Goal: Information Seeking & Learning: Learn about a topic

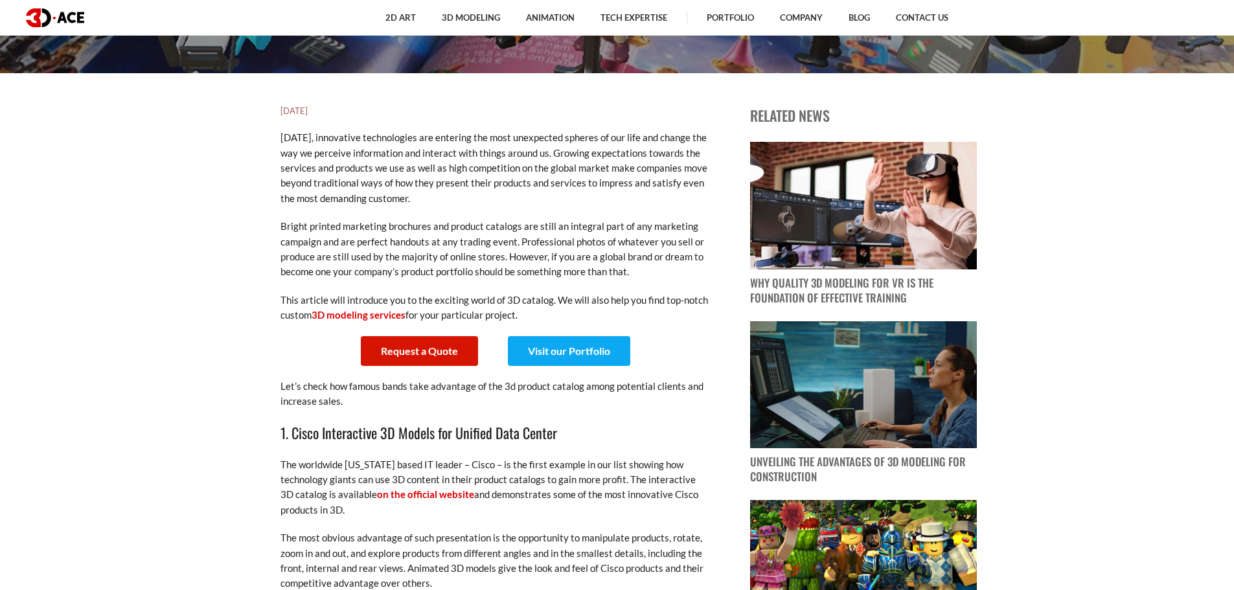
scroll to position [518, 0]
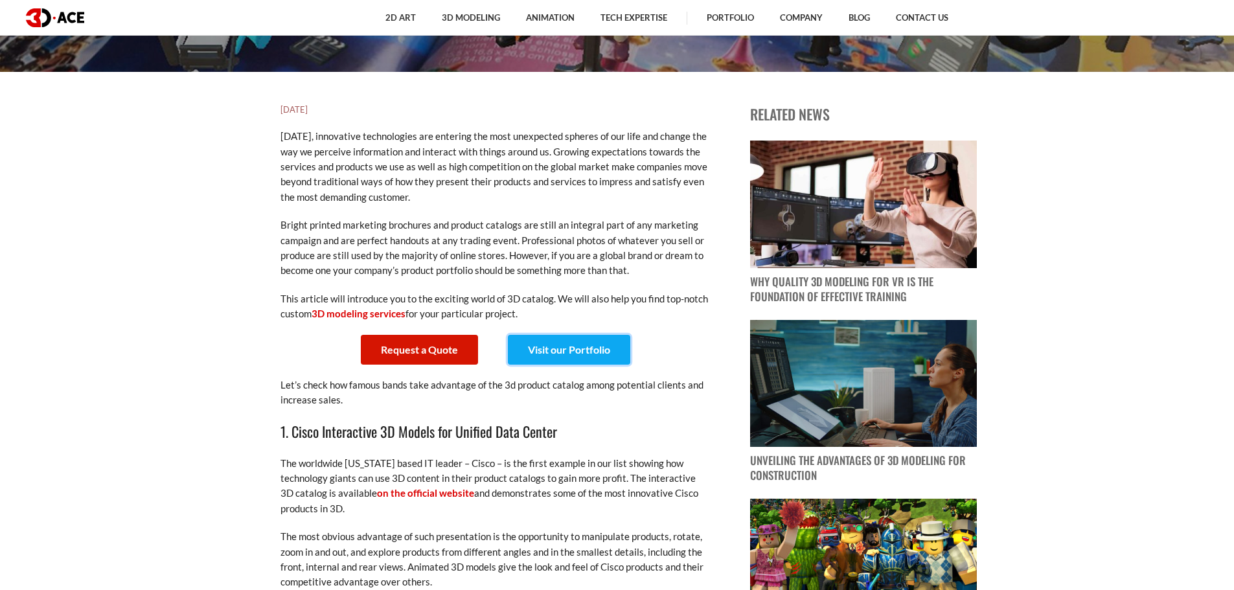
click at [557, 351] on link "Visit our Portfolio" at bounding box center [569, 350] width 122 height 30
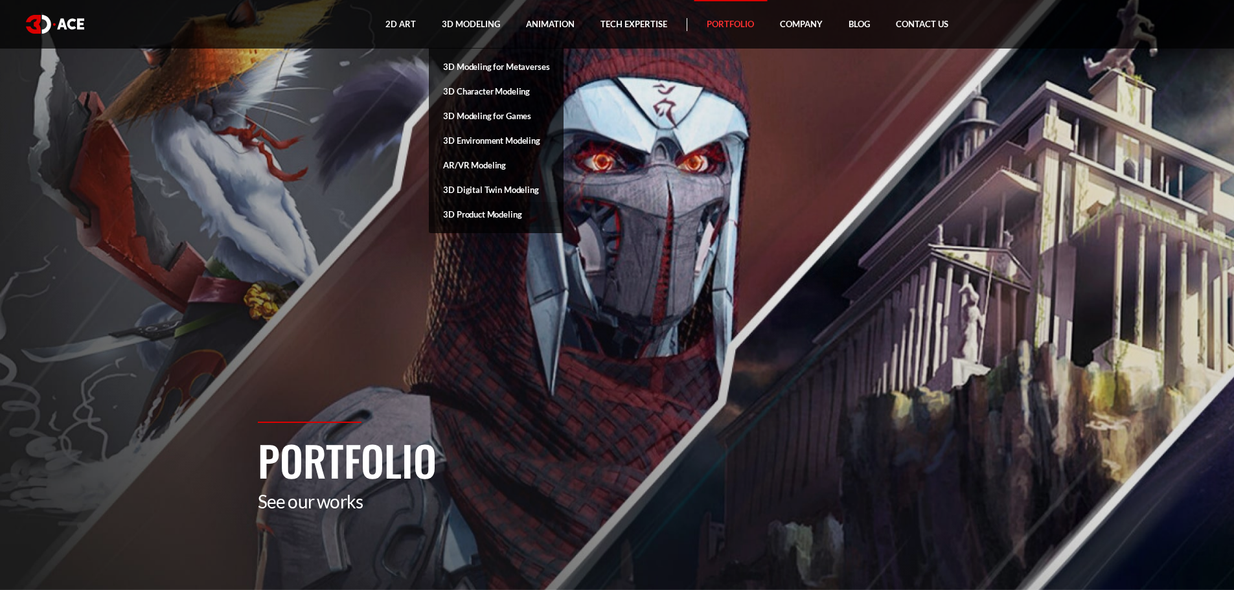
click at [474, 218] on link "3D Product Modeling" at bounding box center [496, 214] width 135 height 25
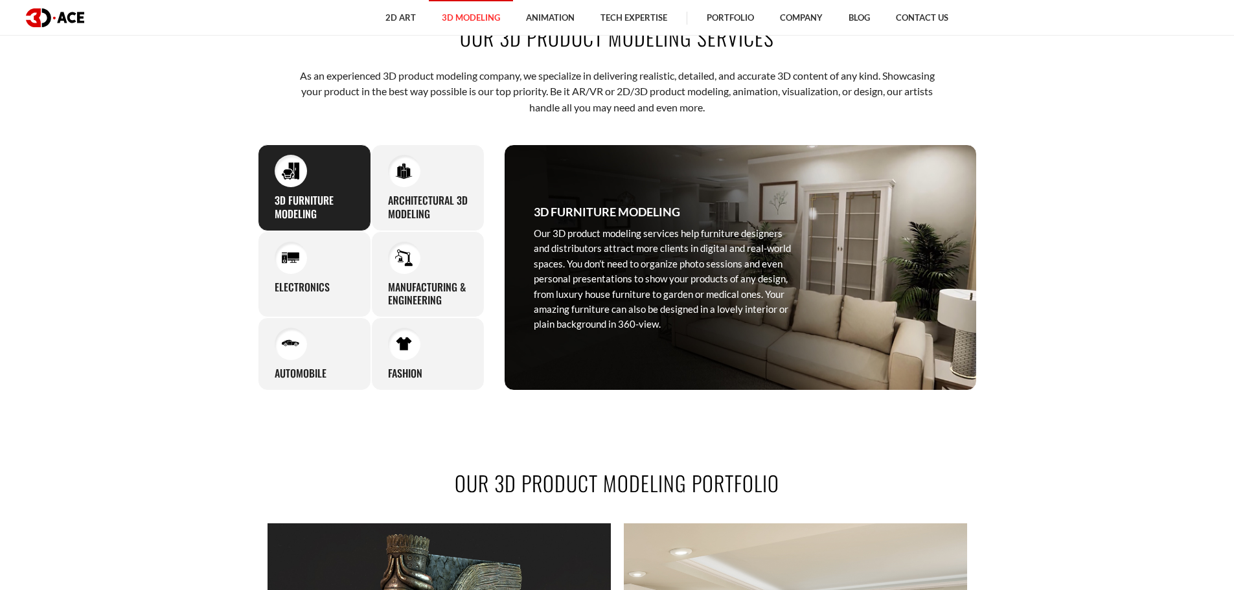
scroll to position [648, 0]
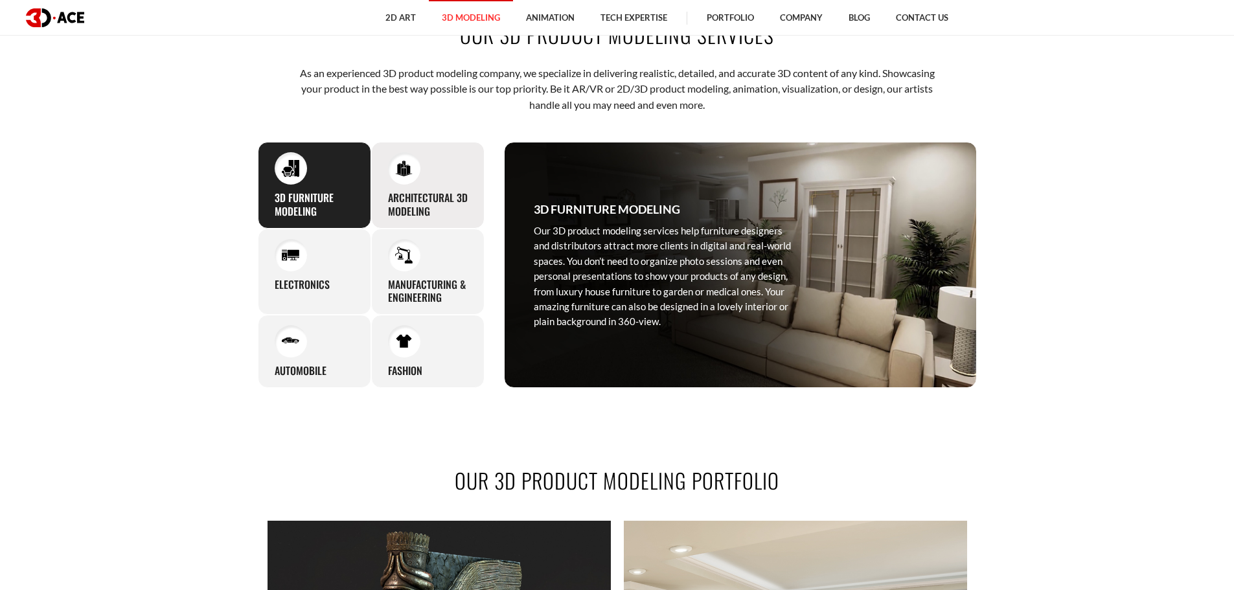
click at [437, 179] on div "Architectural 3D Modeling With our 3D product visualization services, you can g…" at bounding box center [427, 185] width 113 height 87
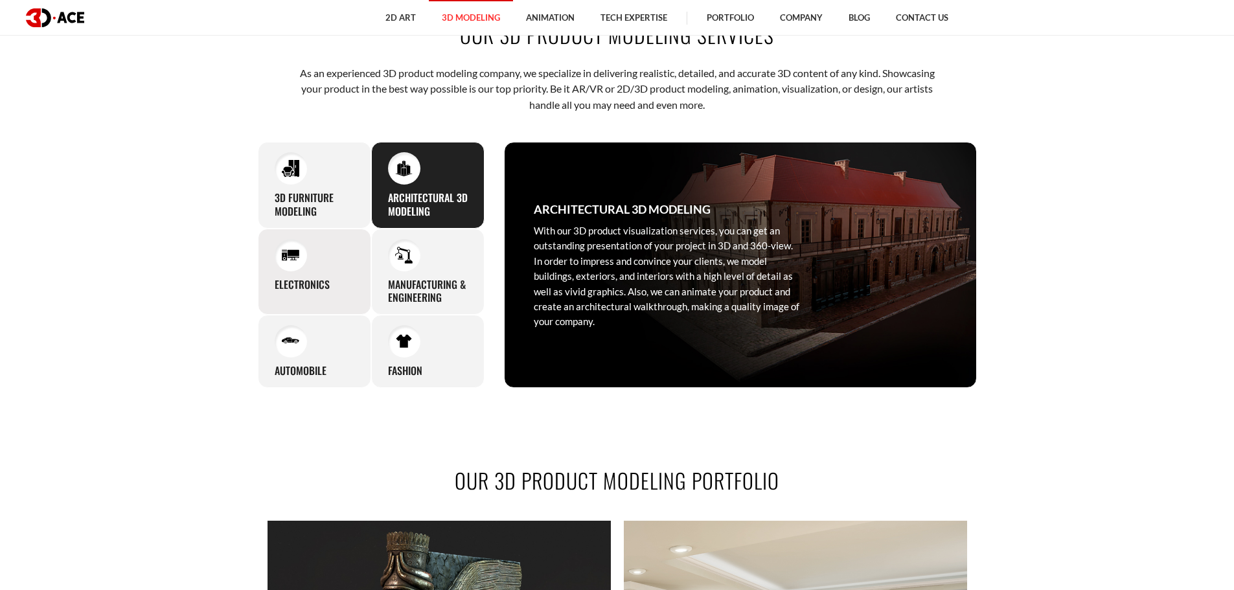
click at [325, 255] on div "Electronics Instead of organizing complex and time-consuming photo sessions, el…" at bounding box center [314, 272] width 113 height 87
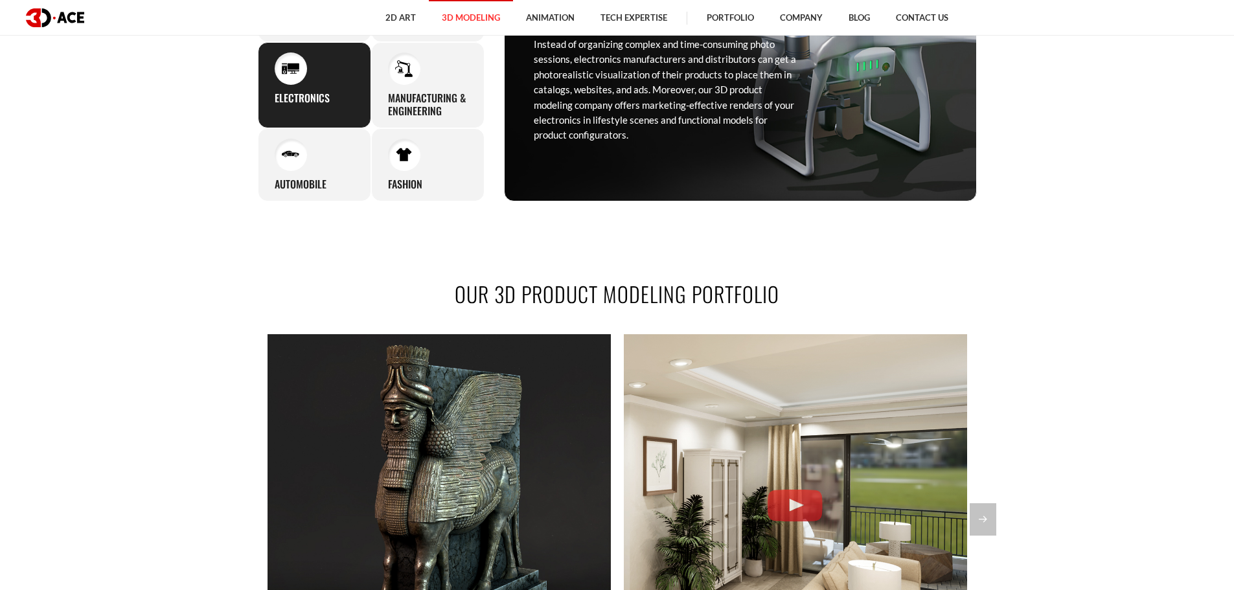
scroll to position [778, 0]
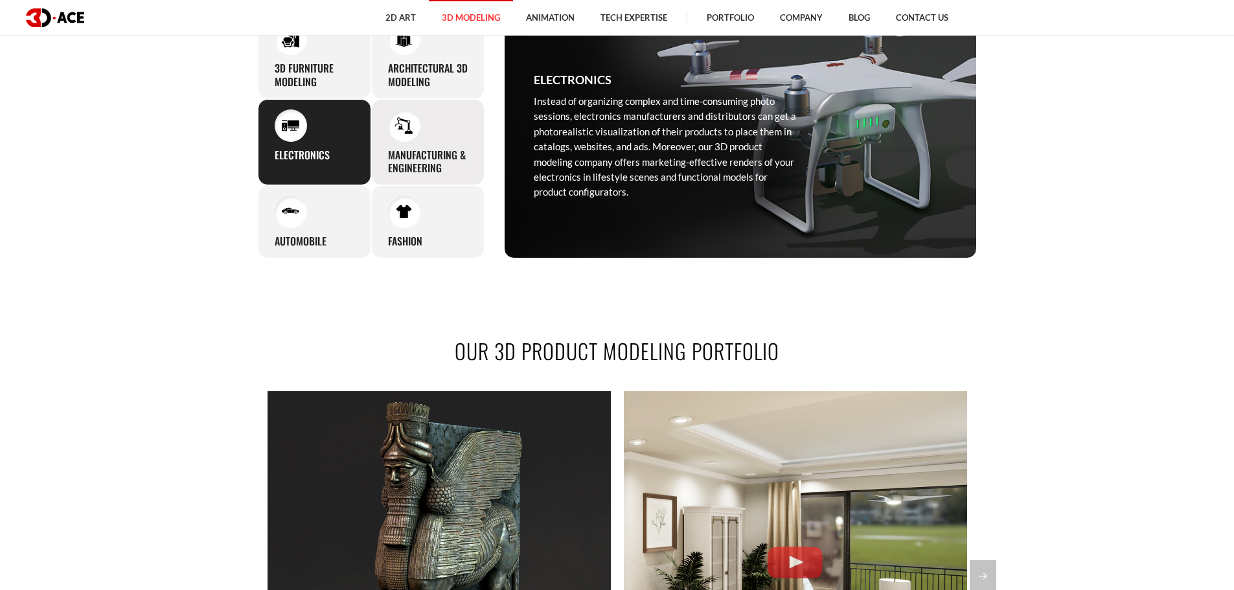
click at [444, 143] on div "Manufacturing & Engineering Whether it's specific equipment, automobile details…" at bounding box center [427, 142] width 113 height 87
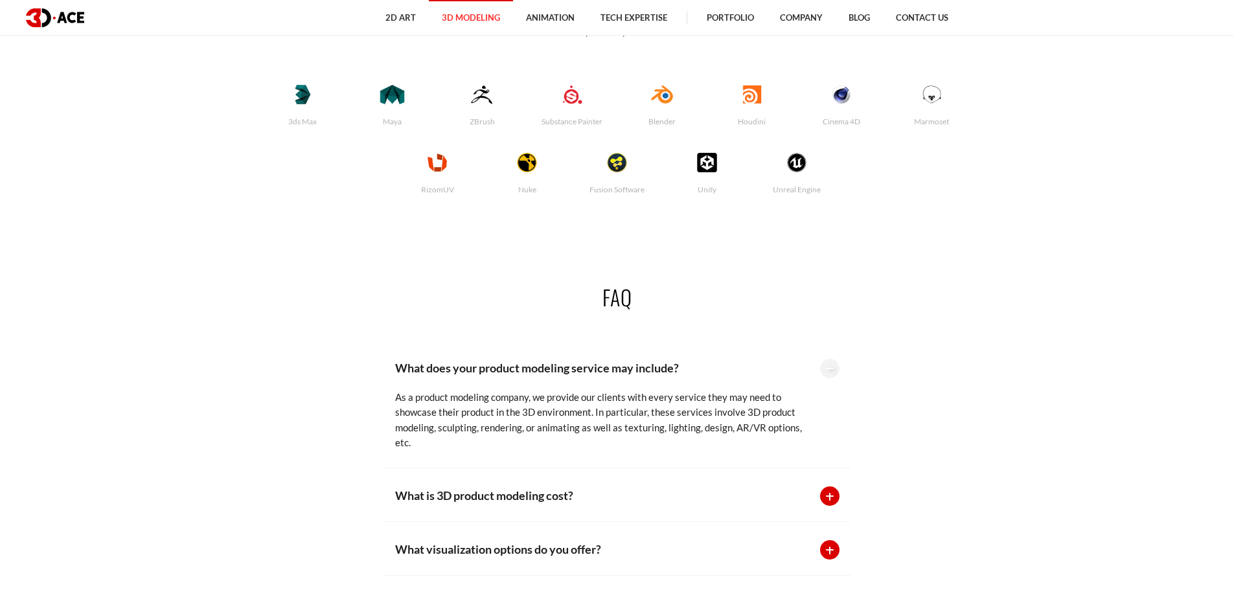
scroll to position [3046, 0]
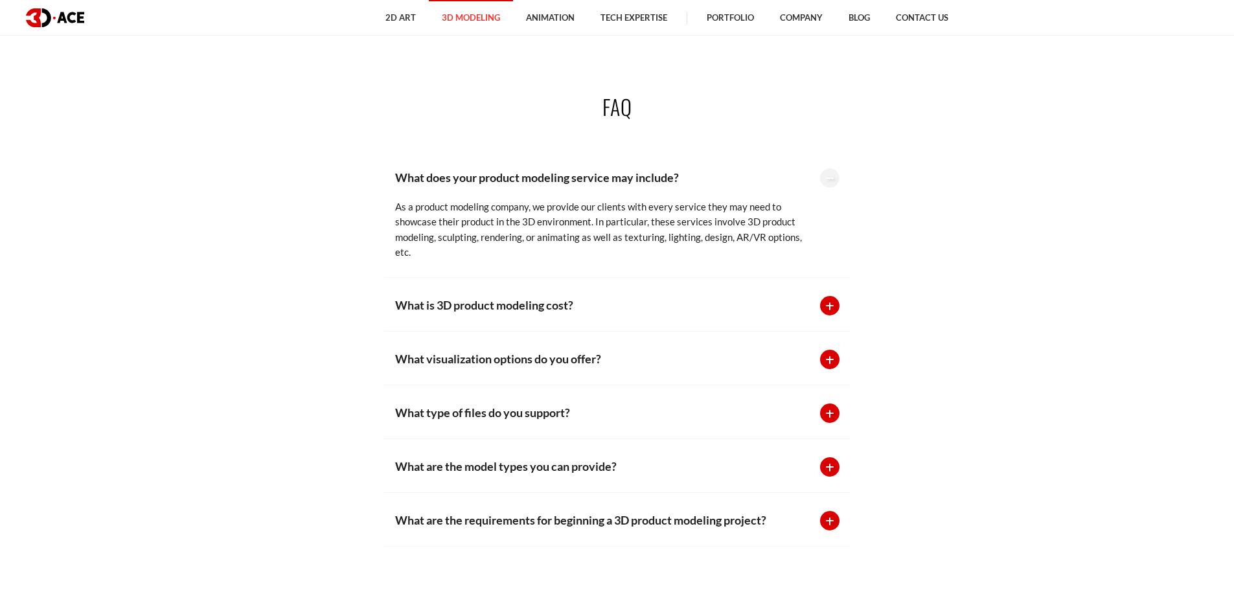
click at [498, 287] on div "What is 3D product modeling cost? The price for 3D product modeling services va…" at bounding box center [617, 305] width 467 height 54
click at [494, 303] on p "What is 3D product modeling cost?" at bounding box center [601, 305] width 412 height 18
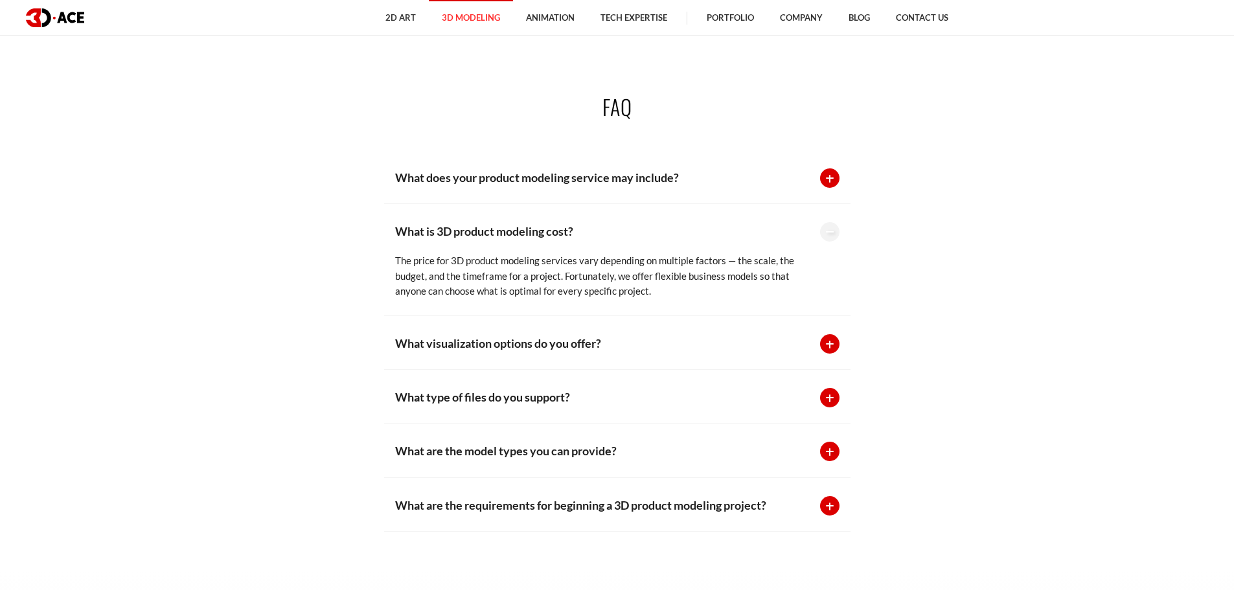
click at [490, 322] on div "What visualization options do you offer? We provide the most popular options fo…" at bounding box center [617, 343] width 467 height 54
click at [483, 339] on p "What visualization options do you offer?" at bounding box center [601, 343] width 412 height 18
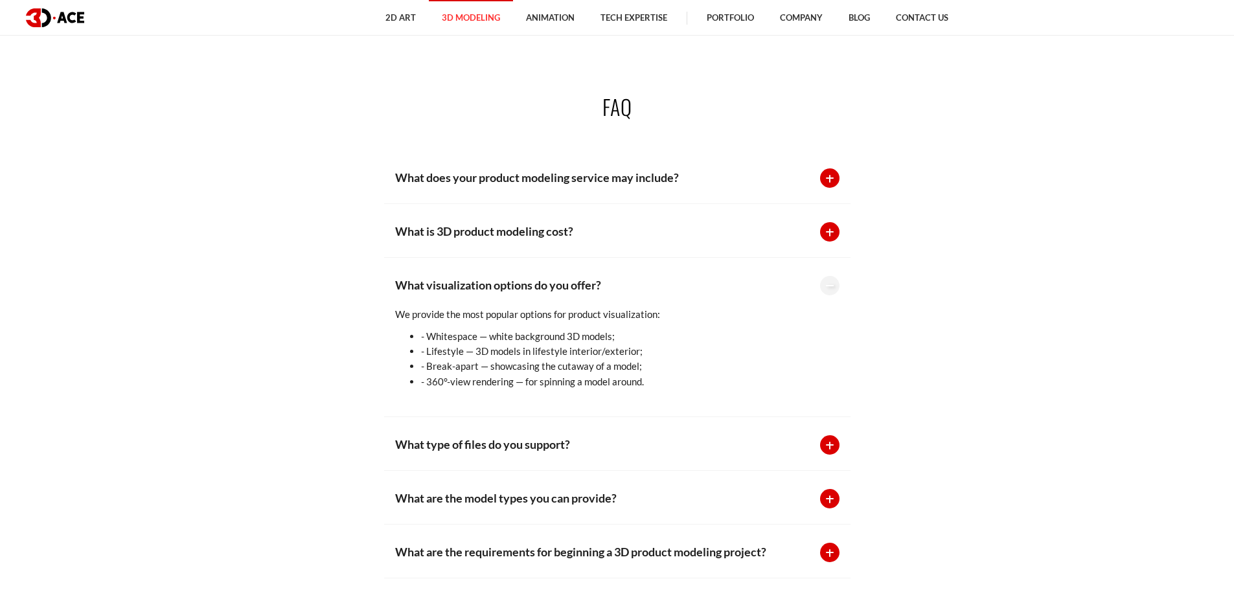
click at [478, 388] on li "- 360°-view rendering — for spinning a model around." at bounding box center [614, 382] width 386 height 15
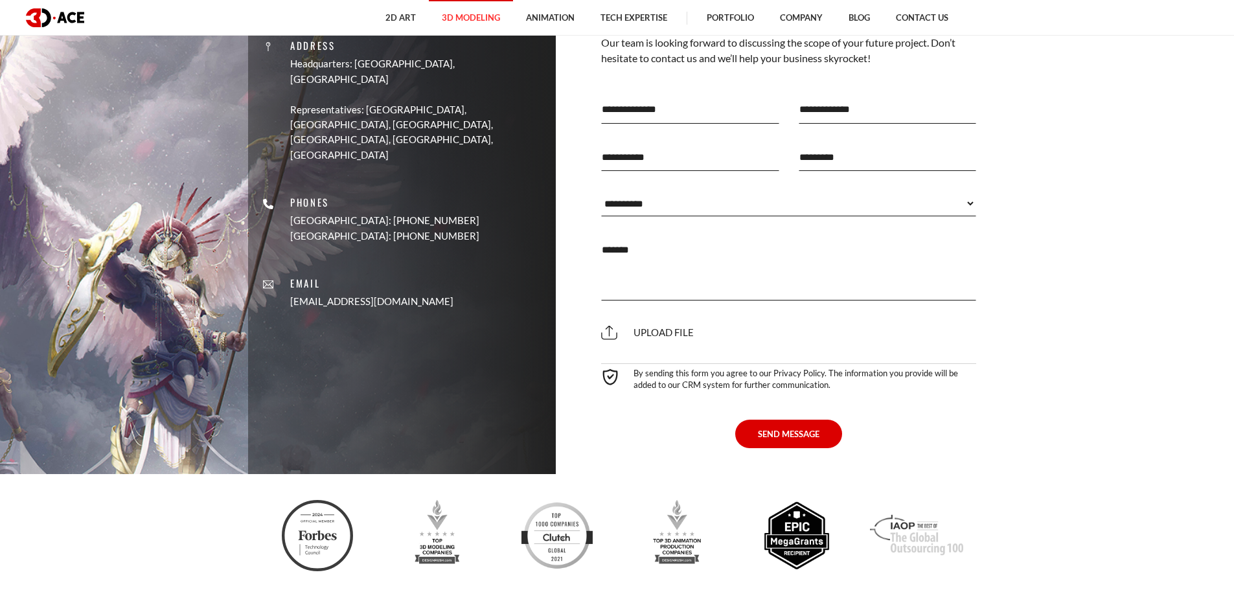
scroll to position [4795, 0]
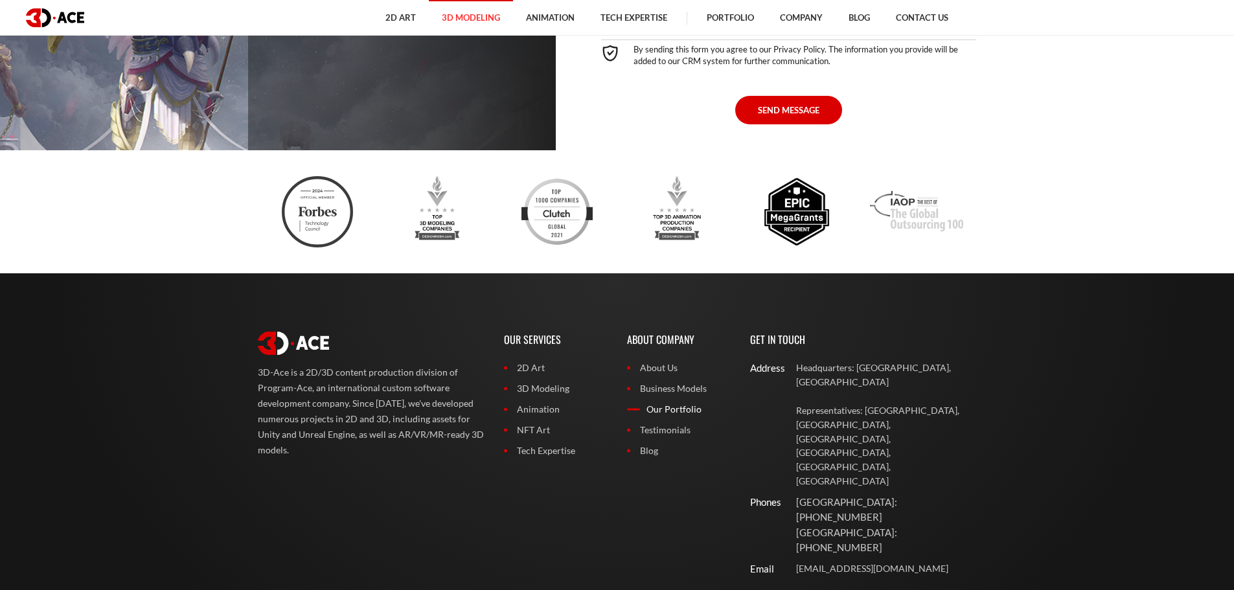
click at [673, 405] on link "Our Portfolio" at bounding box center [679, 409] width 104 height 14
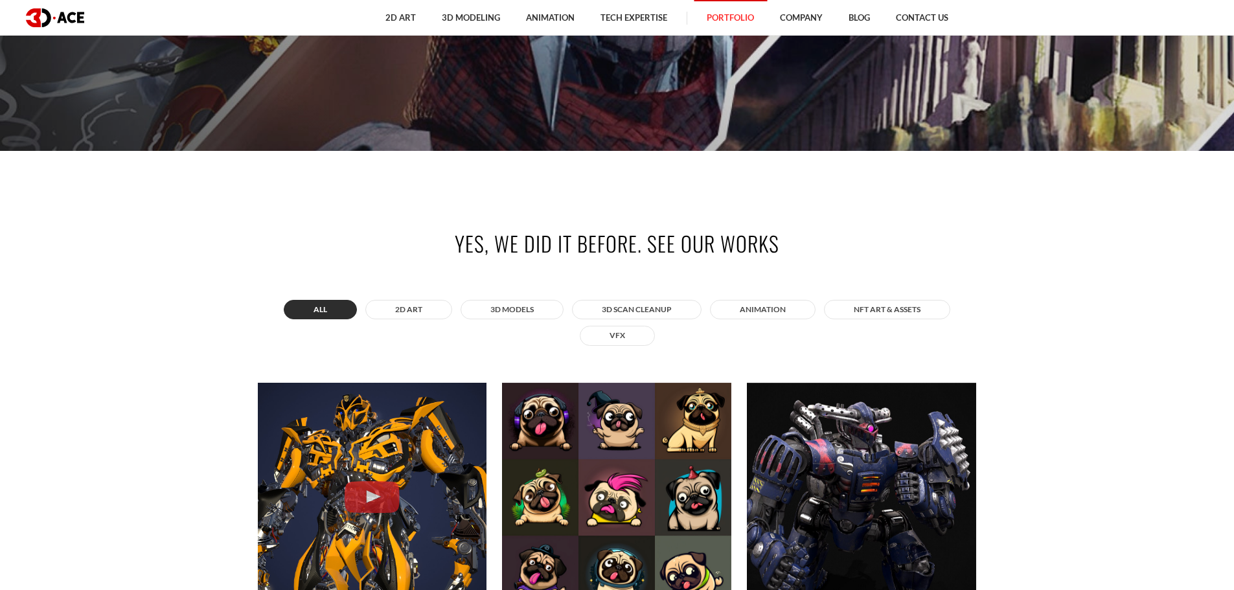
scroll to position [454, 0]
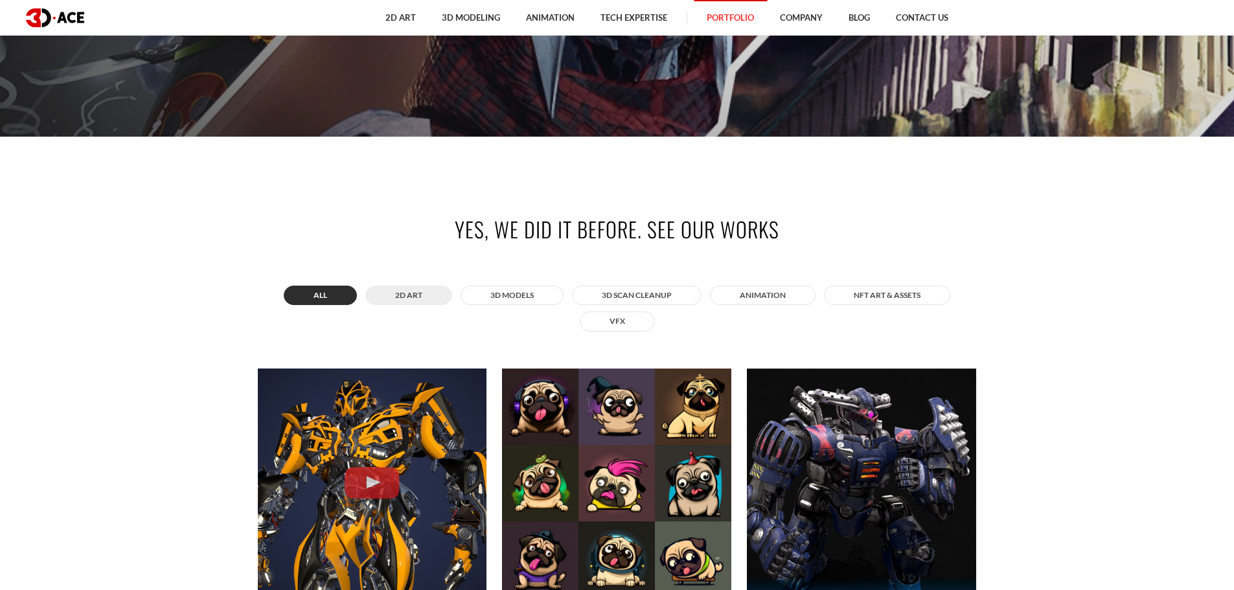
click at [408, 300] on button "2D ART" at bounding box center [408, 295] width 87 height 19
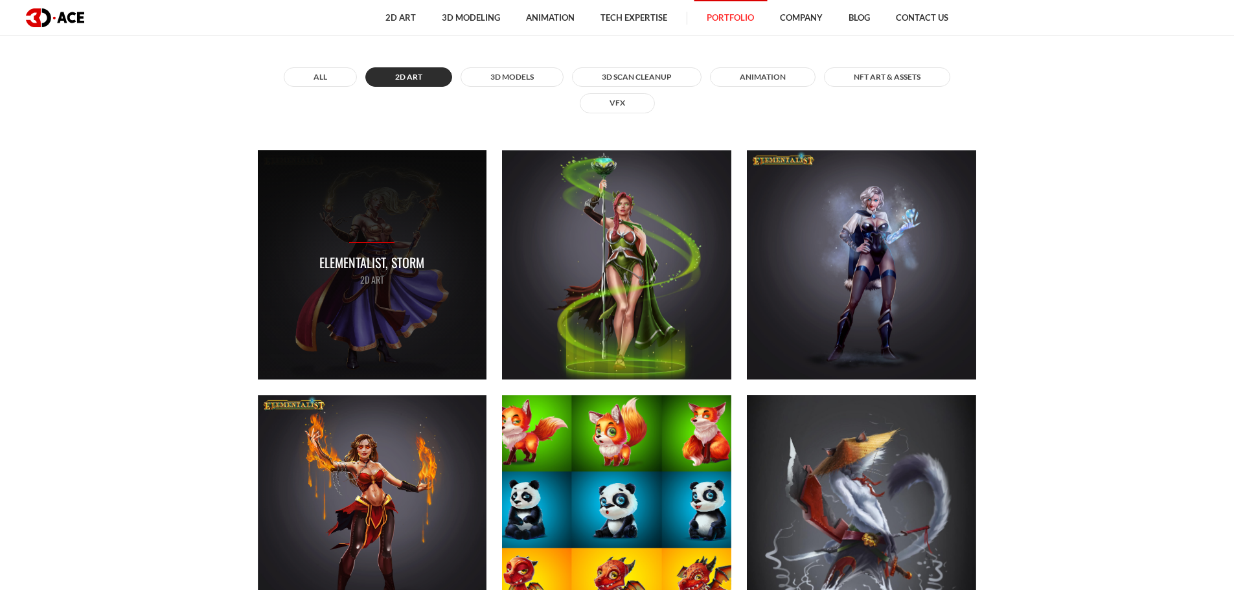
scroll to position [648, 0]
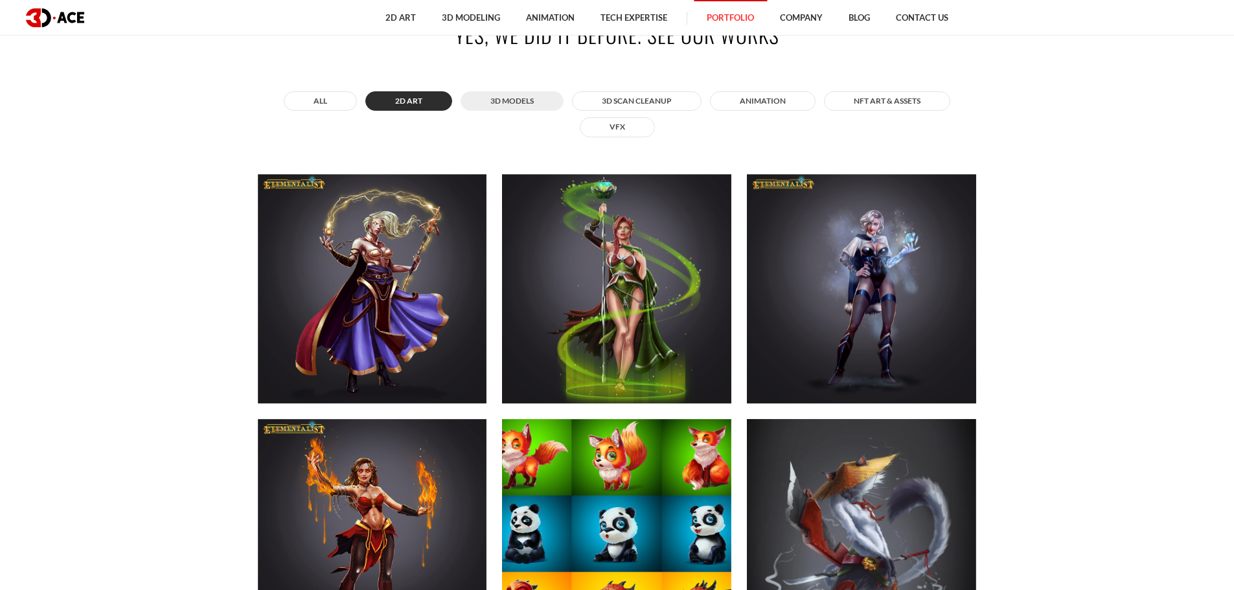
click at [501, 110] on button "3D MODELS" at bounding box center [512, 100] width 103 height 19
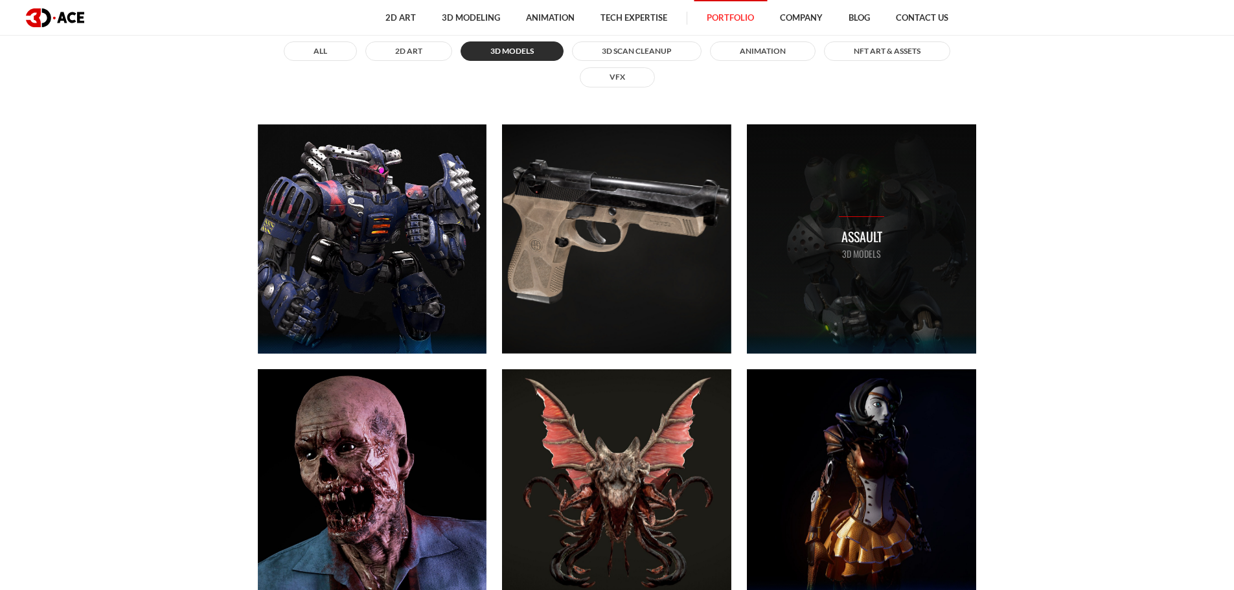
scroll to position [504, 0]
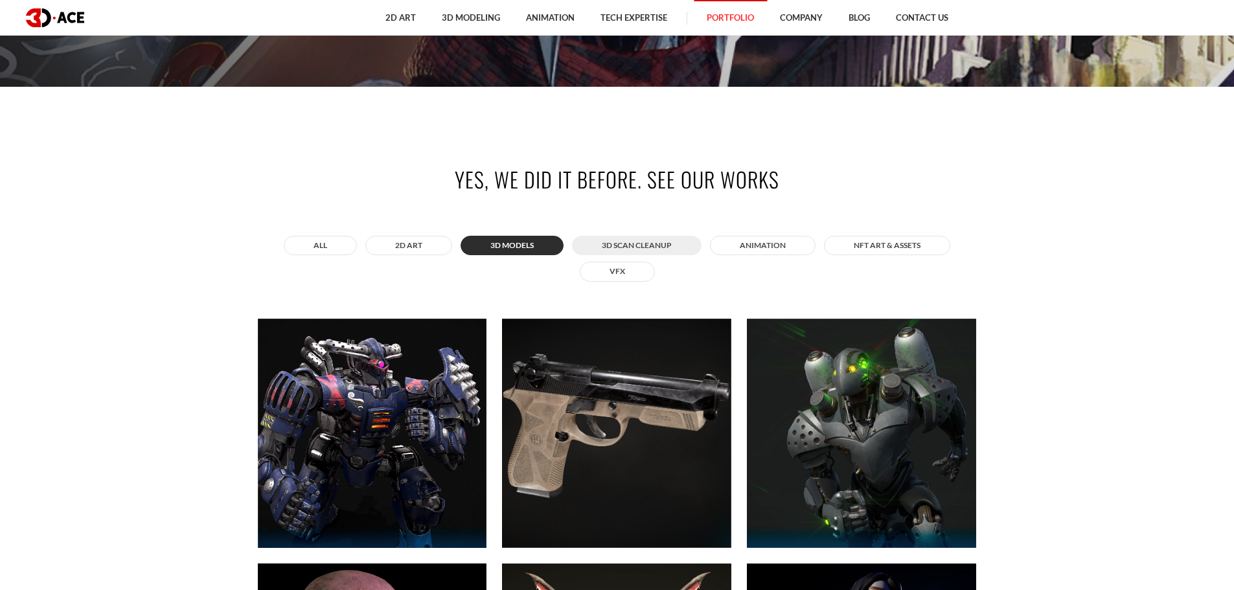
click at [651, 246] on button "3D Scan Cleanup" at bounding box center [637, 245] width 130 height 19
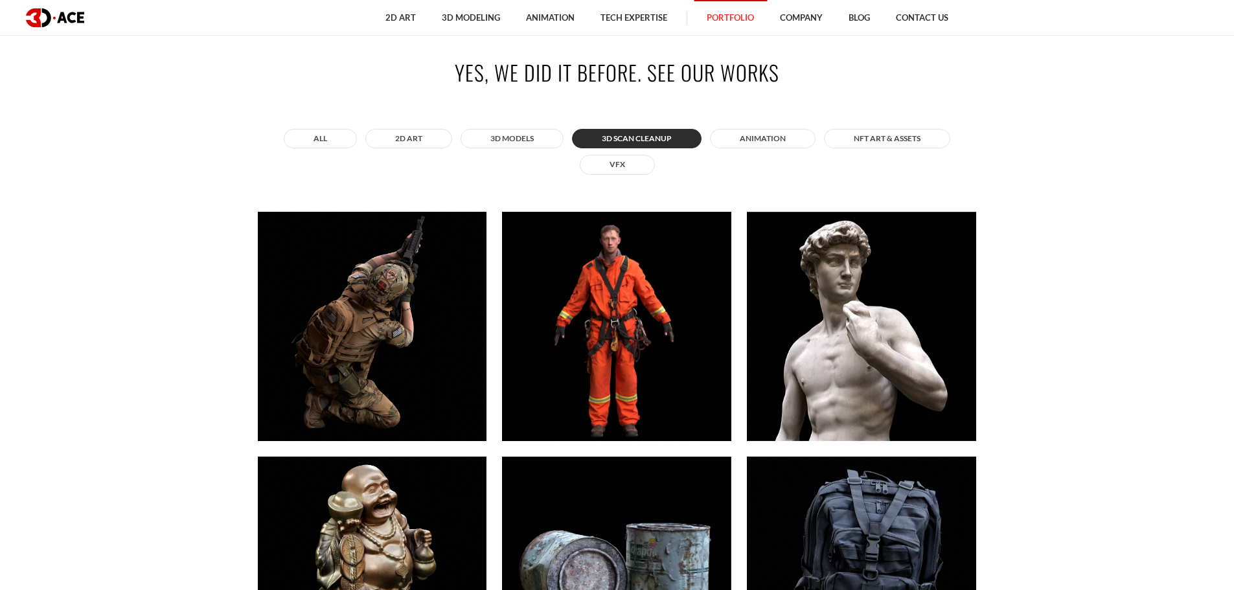
scroll to position [439, 0]
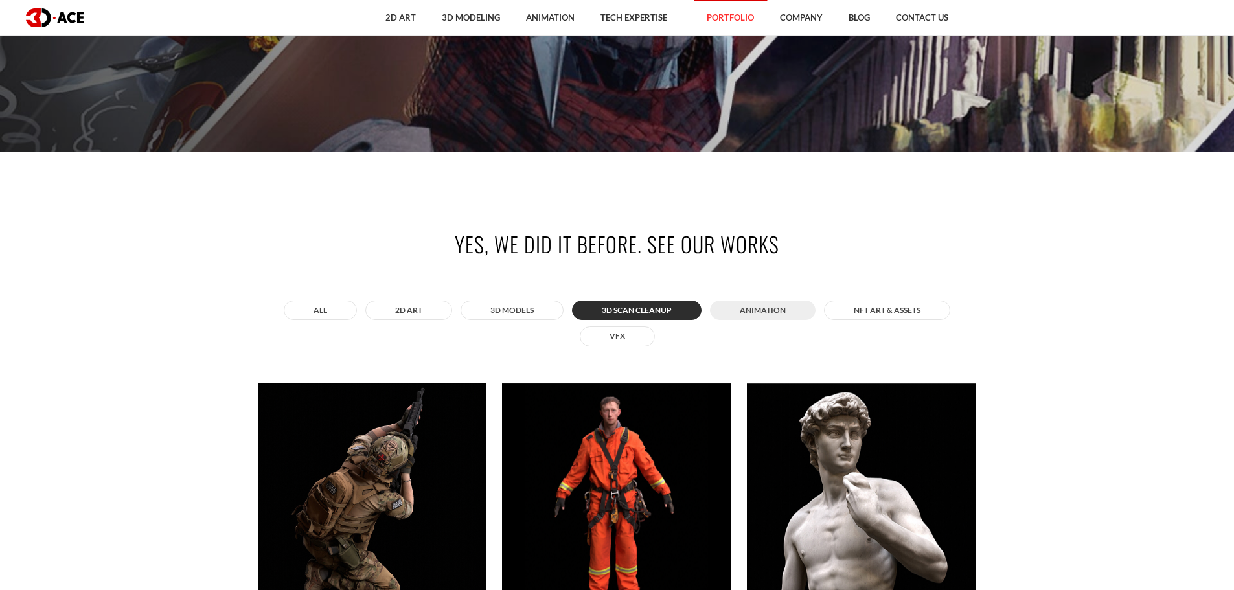
click at [735, 314] on button "ANIMATION" at bounding box center [763, 310] width 106 height 19
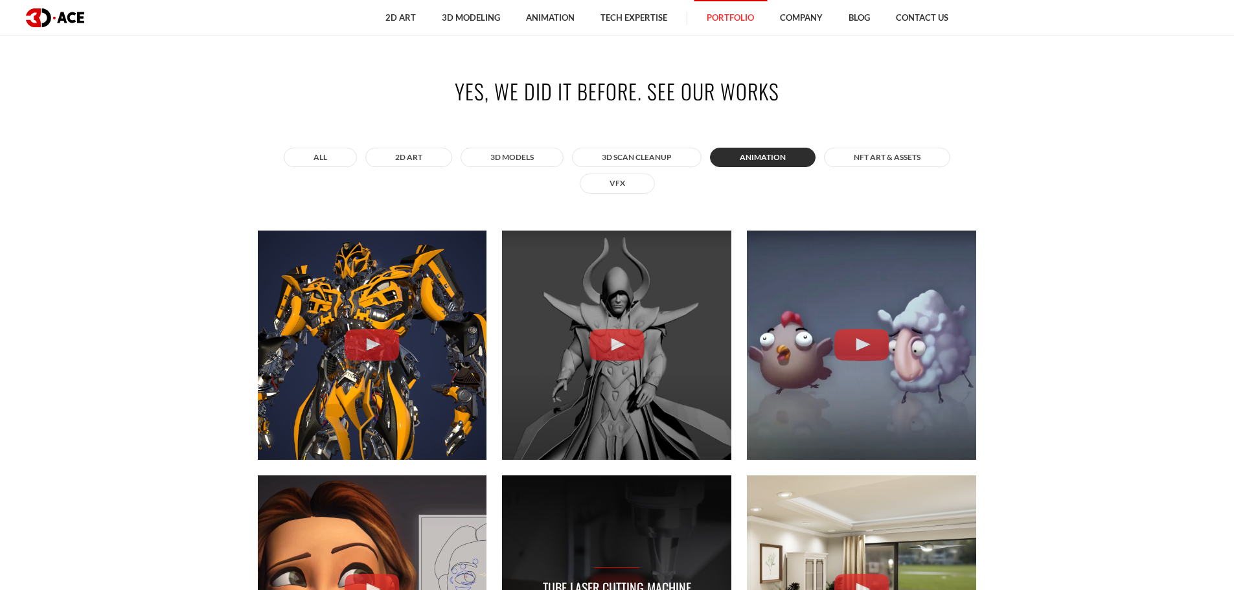
scroll to position [568, 0]
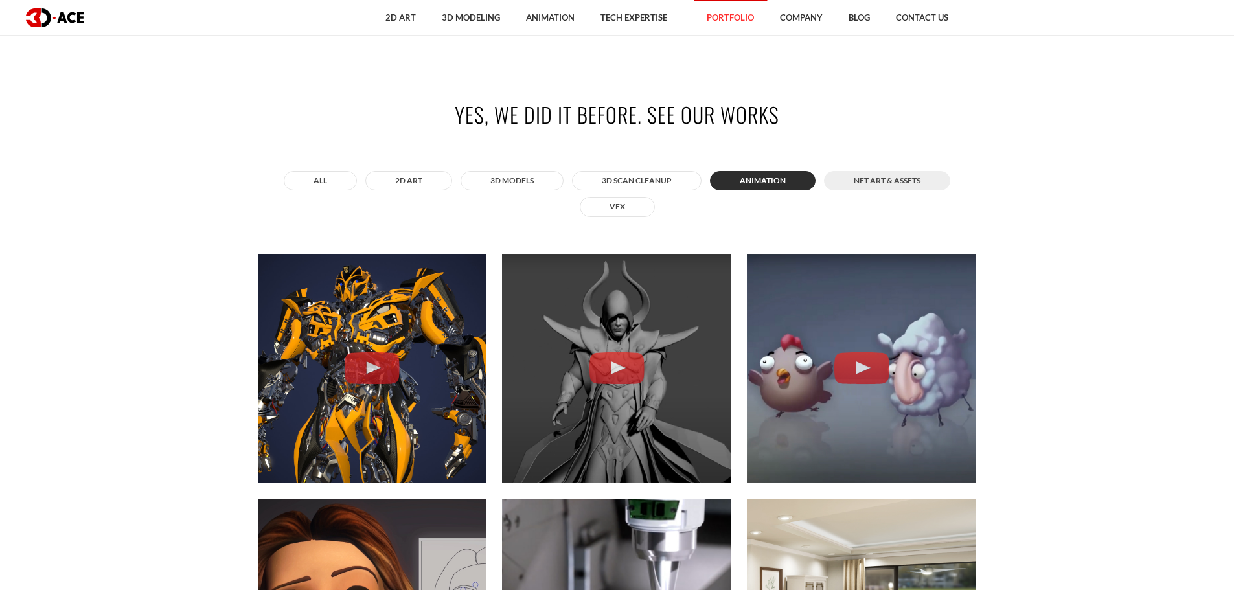
click at [923, 189] on button "NFT art & assets" at bounding box center [887, 180] width 126 height 19
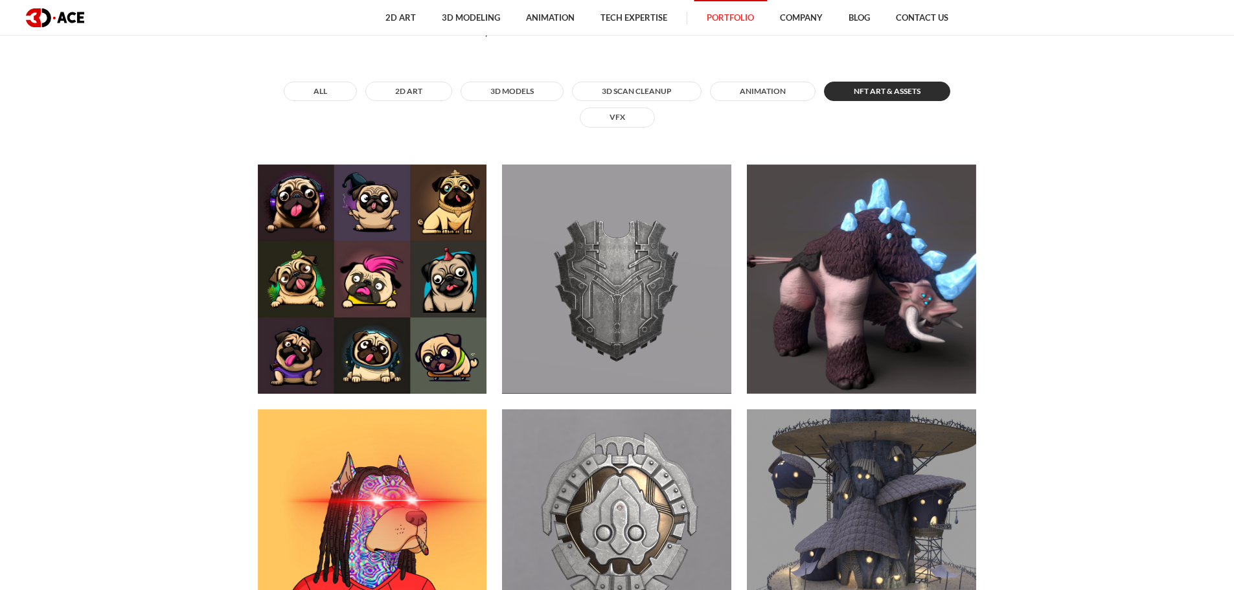
scroll to position [504, 0]
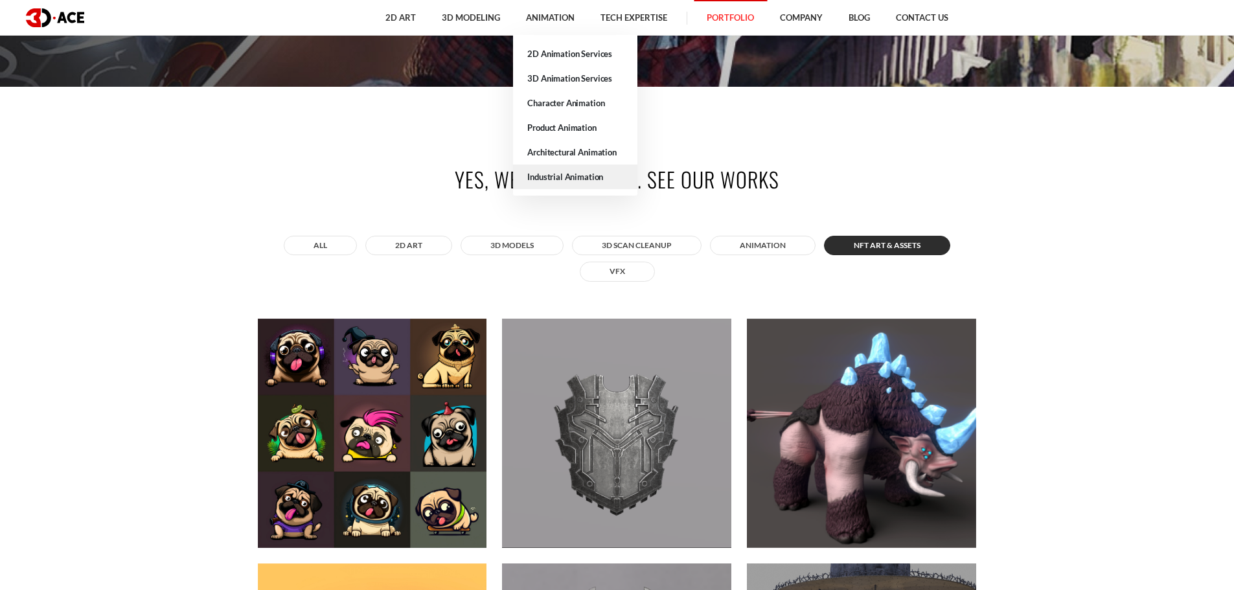
click at [600, 180] on link "Industrial Animation" at bounding box center [575, 177] width 124 height 25
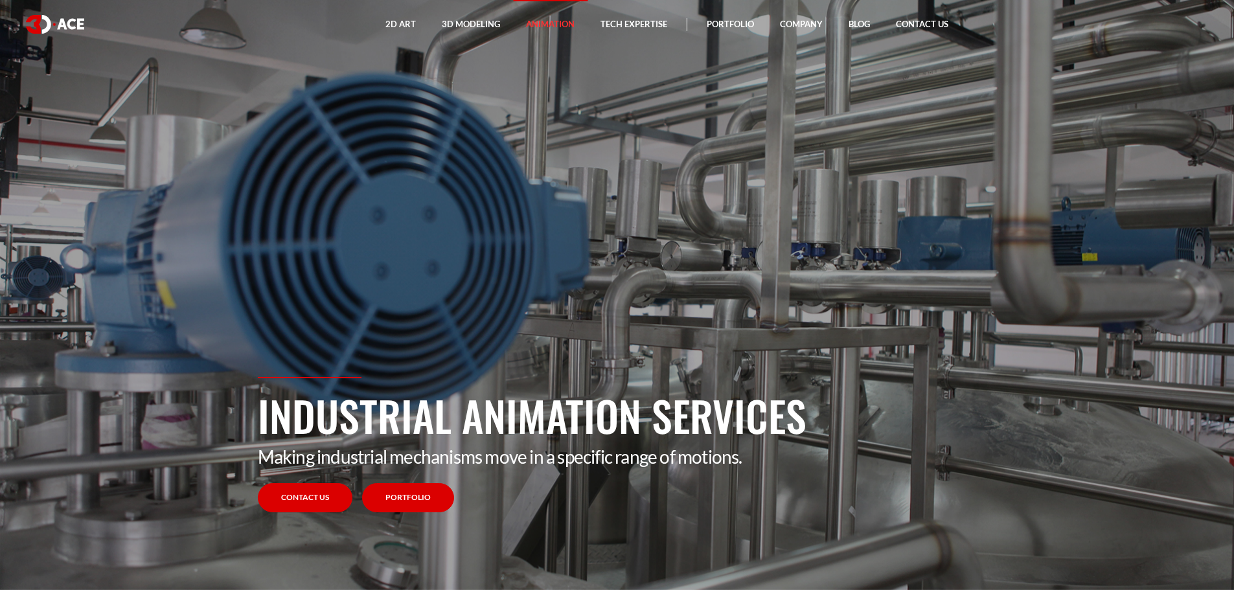
click at [430, 499] on link "Portfolio" at bounding box center [408, 497] width 92 height 29
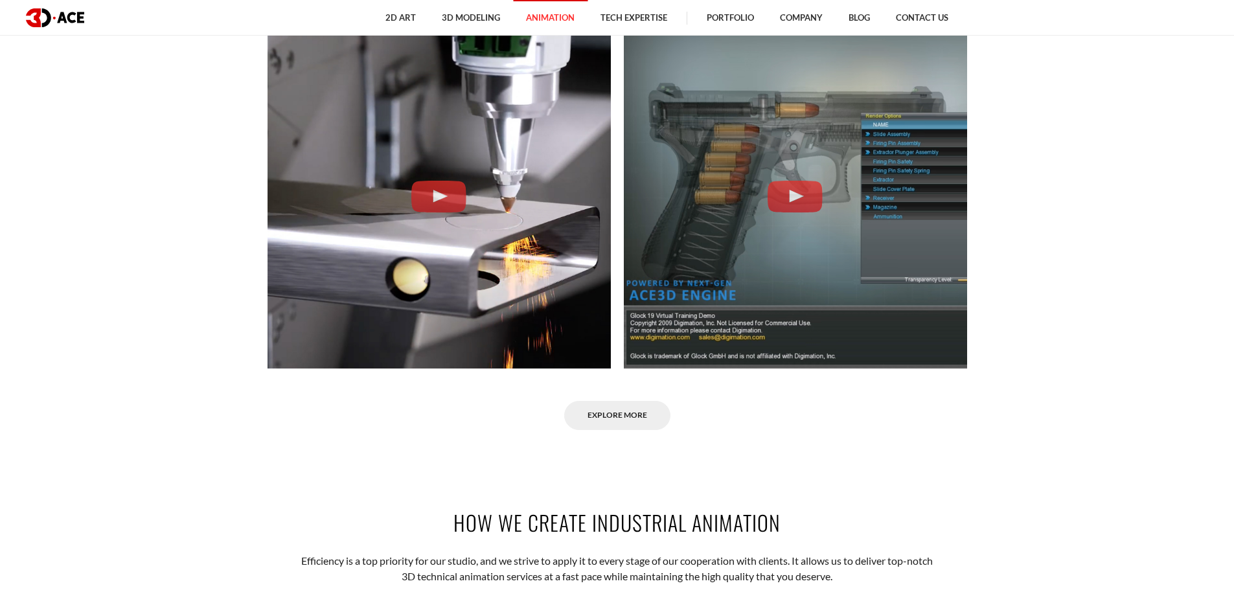
scroll to position [1102, 0]
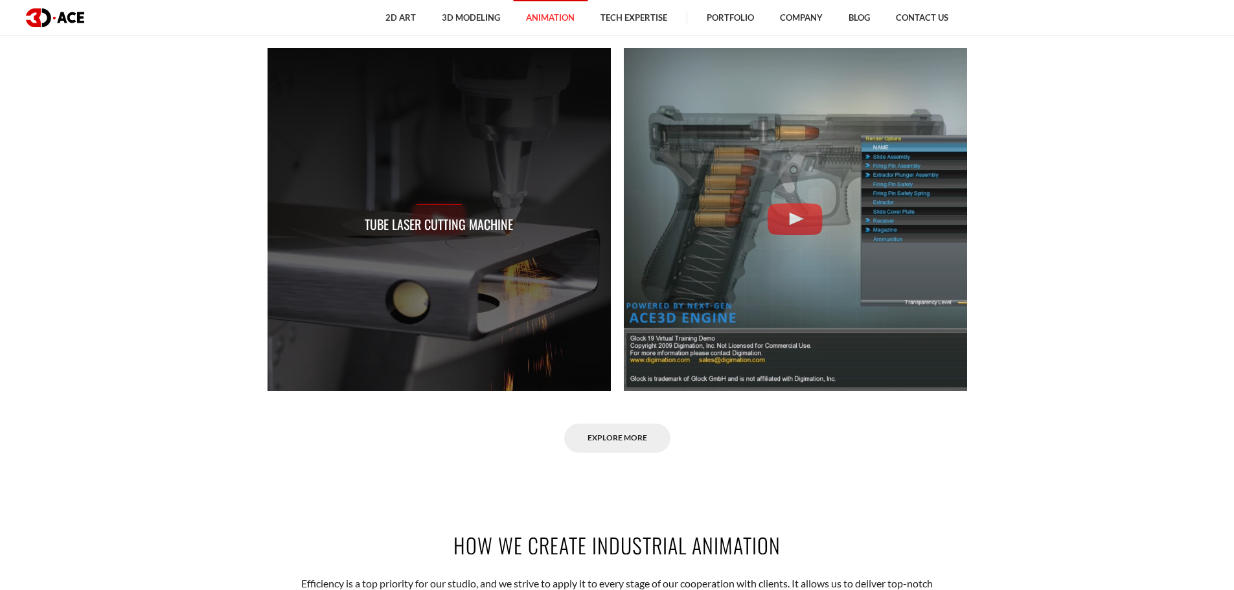
click at [434, 206] on div "Tube Laser Cutting Machine" at bounding box center [439, 219] width 148 height 30
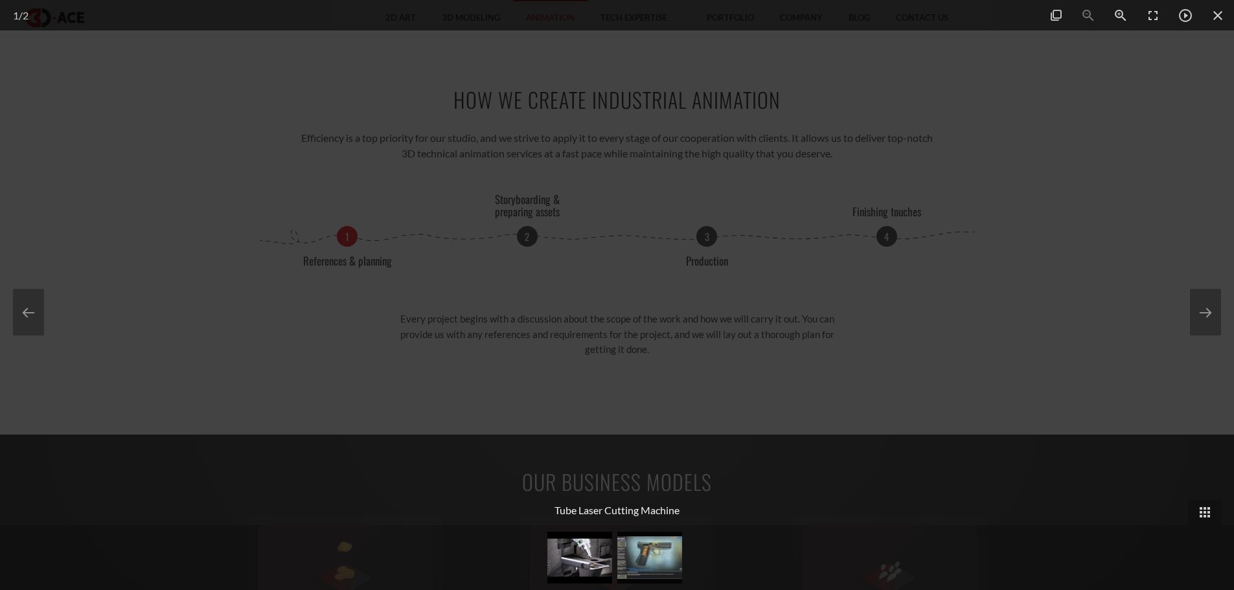
scroll to position [1685, 0]
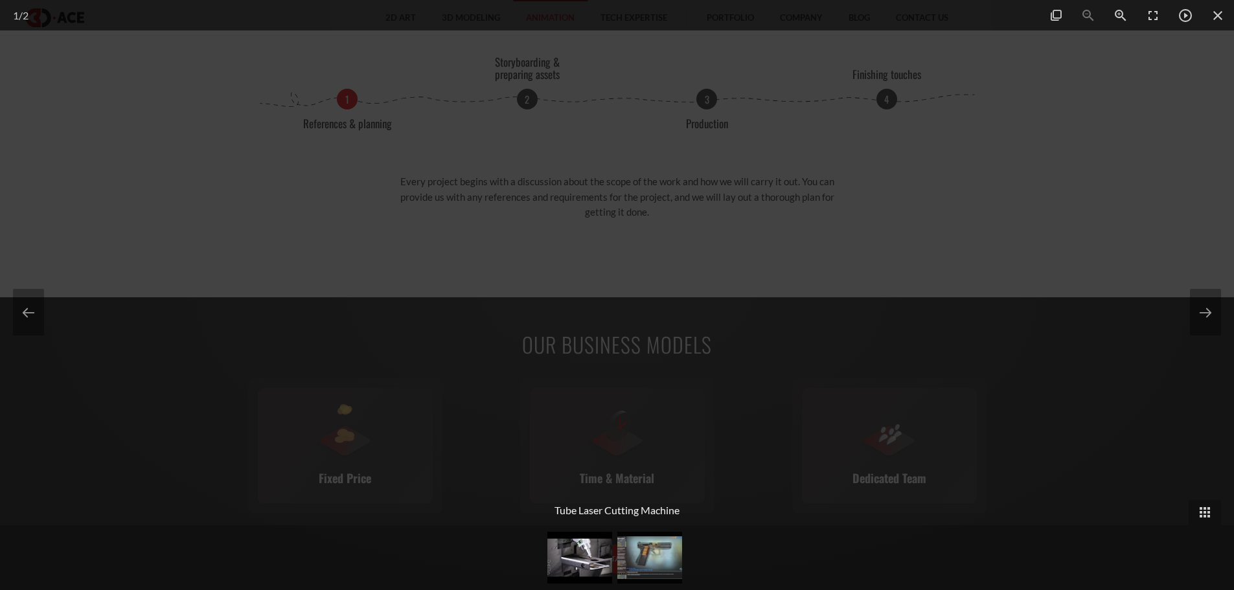
drag, startPoint x: 1207, startPoint y: 244, endPoint x: 1194, endPoint y: 234, distance: 16.7
click at [1207, 243] on div at bounding box center [617, 295] width 1234 height 590
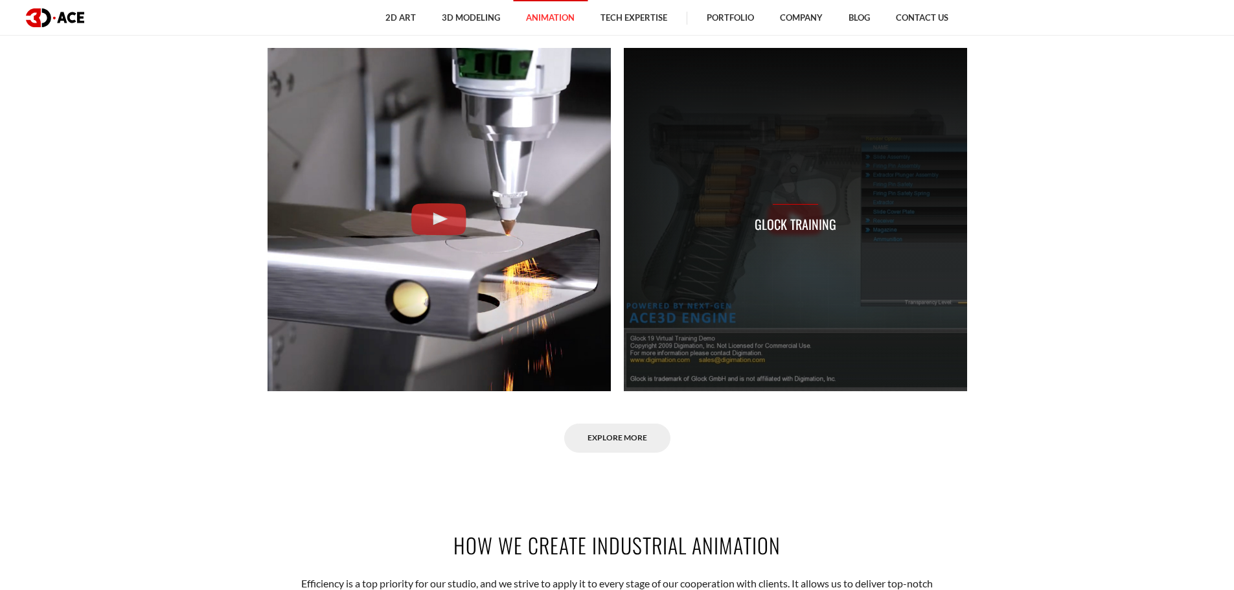
click at [801, 205] on div "Glock Training" at bounding box center [796, 219] width 82 height 30
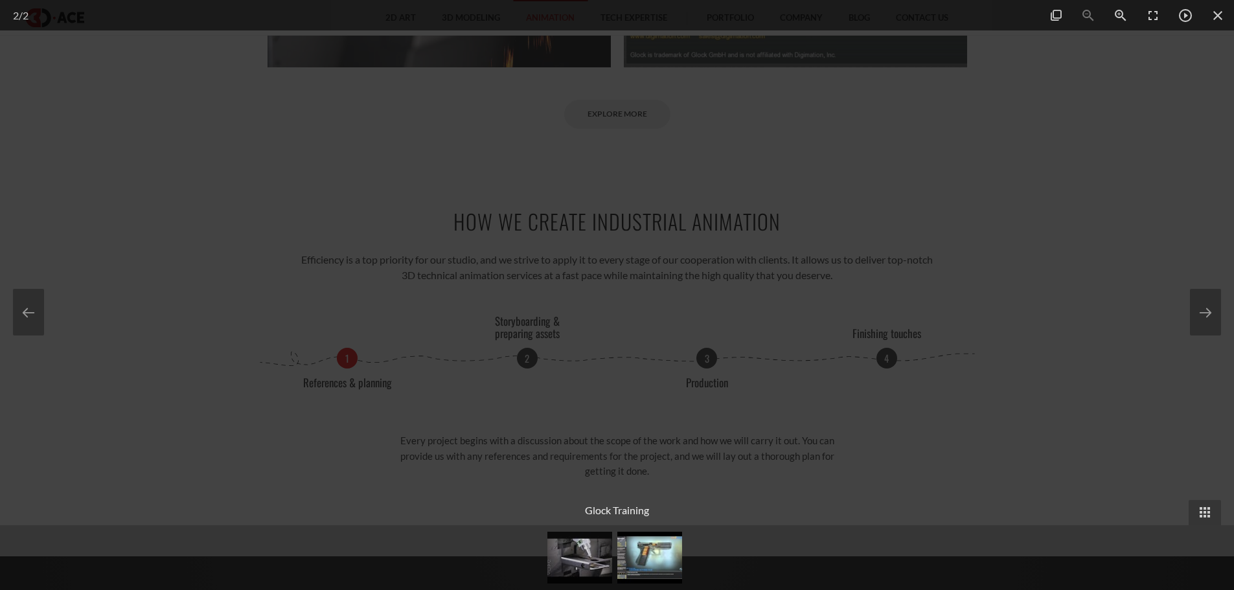
click at [1102, 264] on div at bounding box center [617, 295] width 1234 height 590
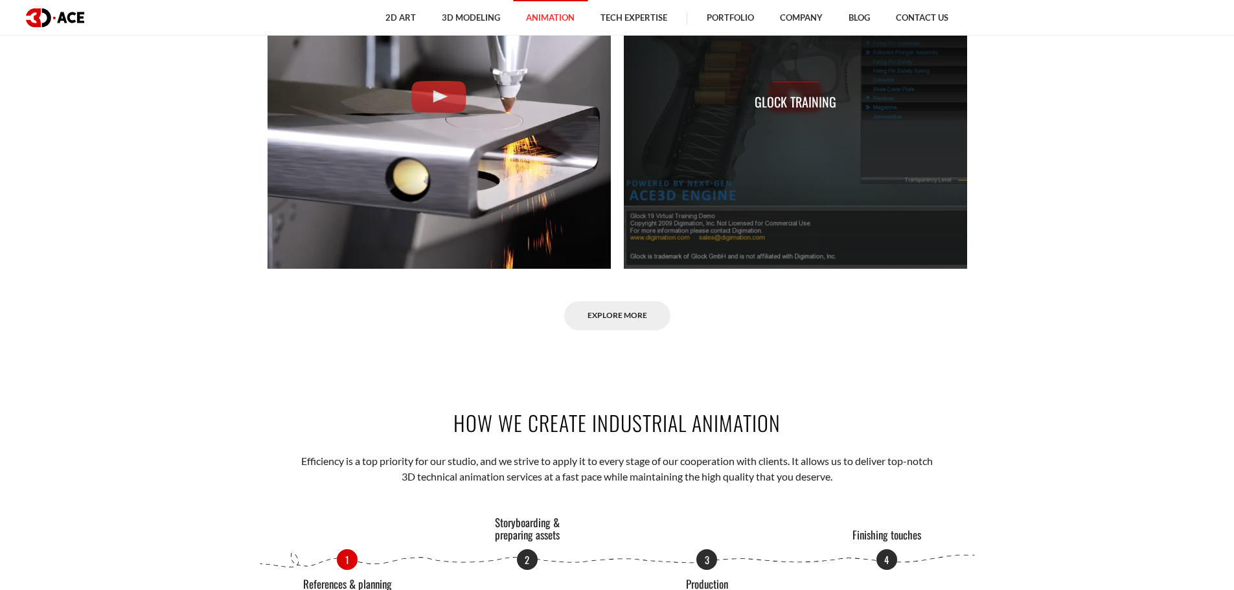
scroll to position [1490, 0]
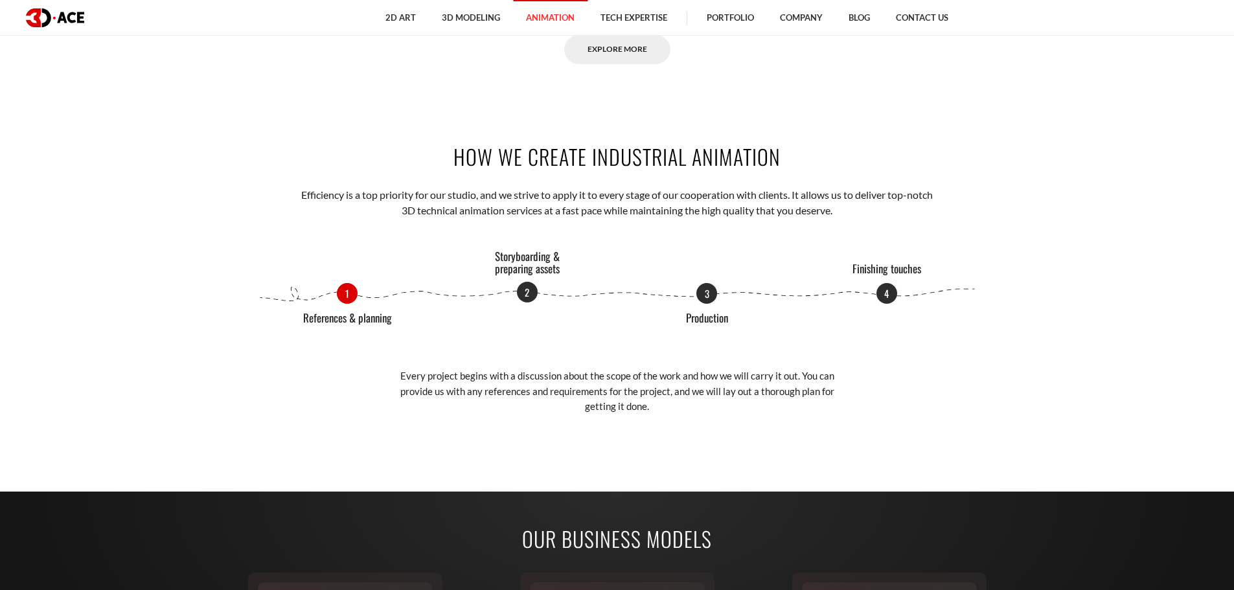
click at [522, 290] on p "2" at bounding box center [527, 292] width 21 height 21
click at [700, 294] on p "3" at bounding box center [707, 292] width 21 height 21
click at [885, 297] on p "4" at bounding box center [887, 292] width 21 height 21
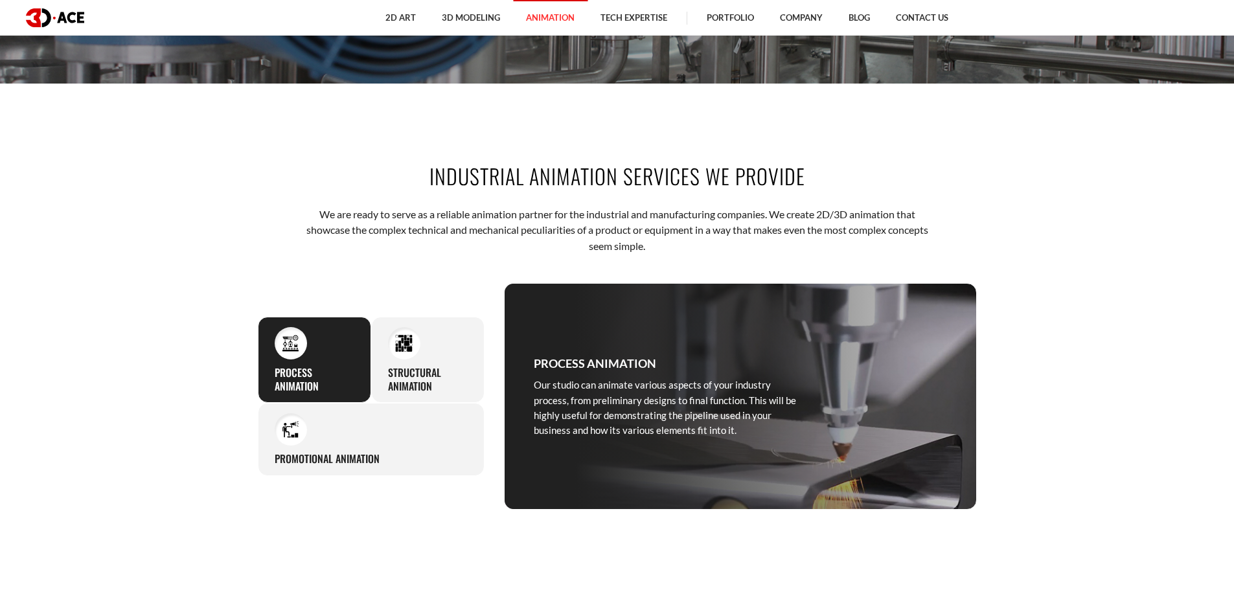
scroll to position [324, 0]
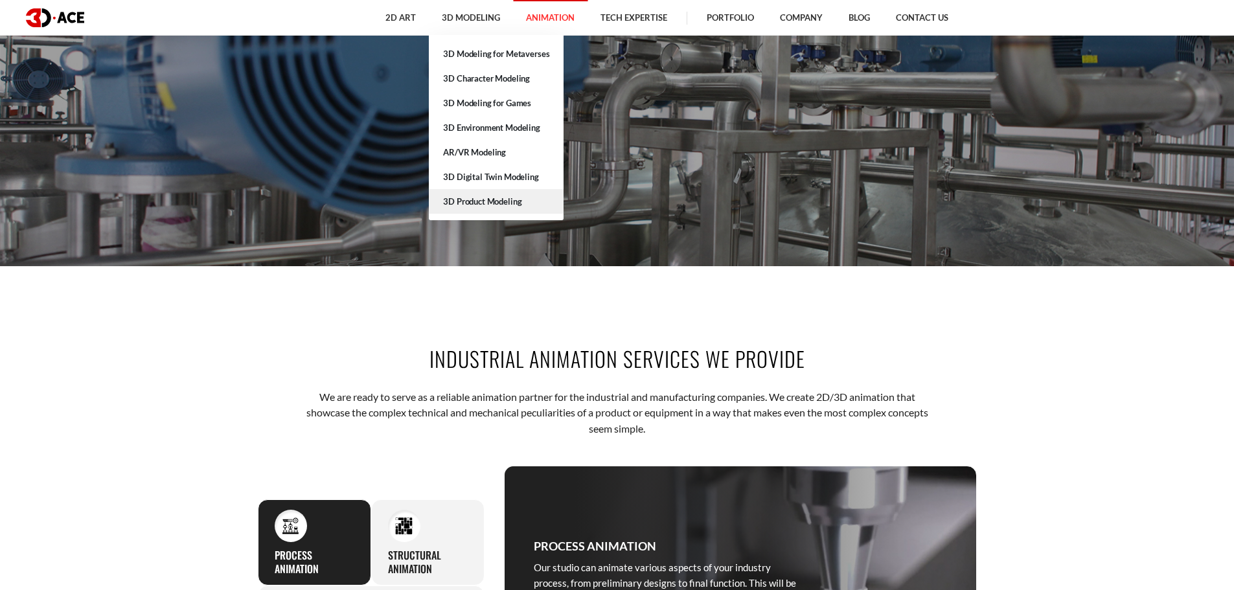
click at [470, 197] on link "3D Product Modeling" at bounding box center [496, 201] width 135 height 25
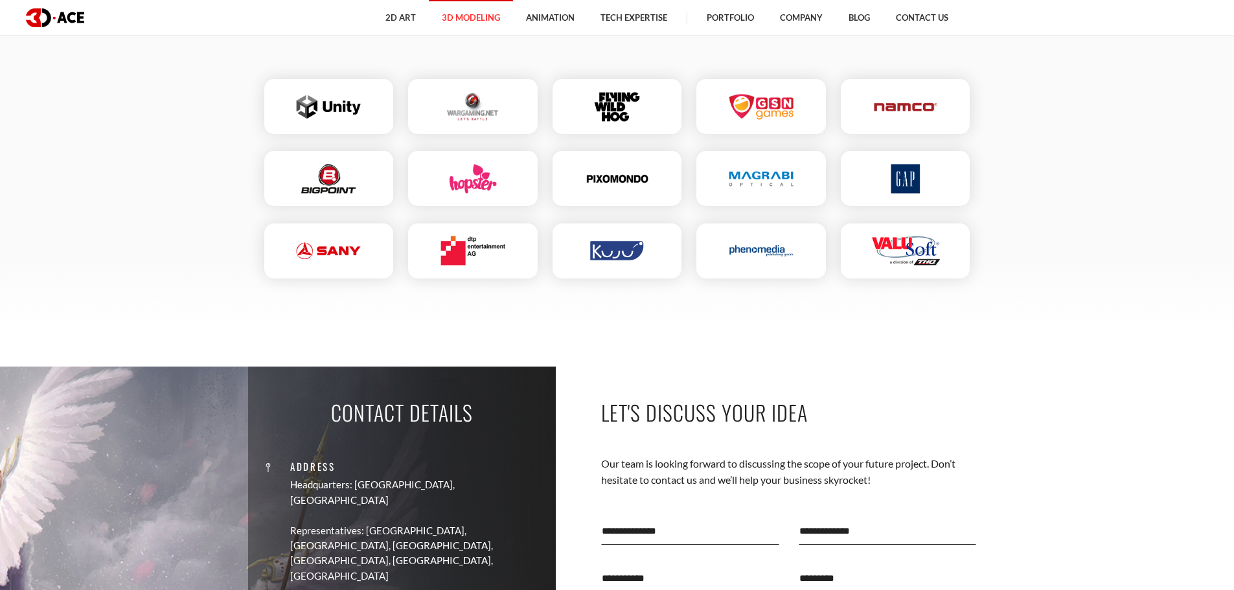
scroll to position [3953, 0]
